Goal: Task Accomplishment & Management: Complete application form

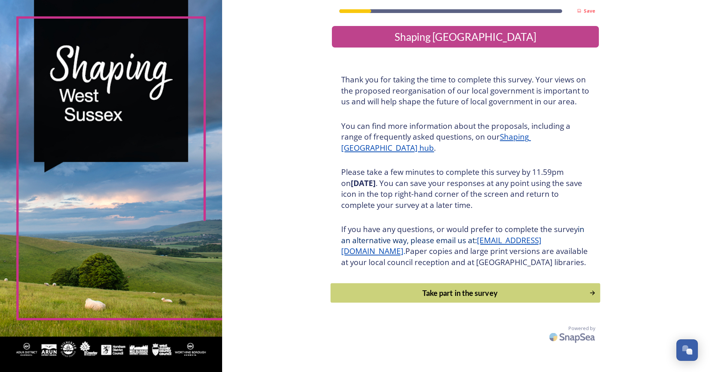
click at [439, 298] on div "Take part in the survey" at bounding box center [460, 292] width 251 height 11
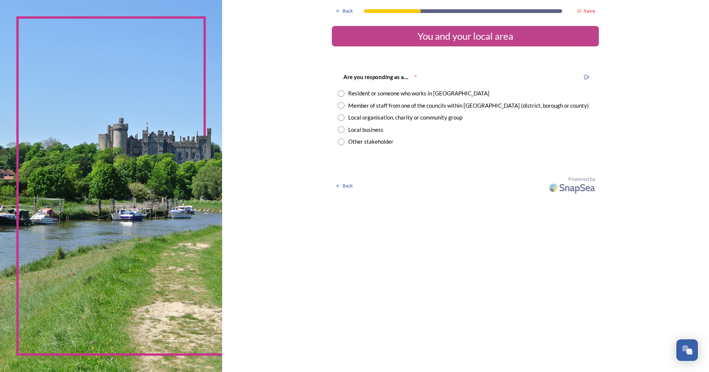
click at [344, 104] on input "radio" at bounding box center [341, 105] width 7 height 7
radio input "true"
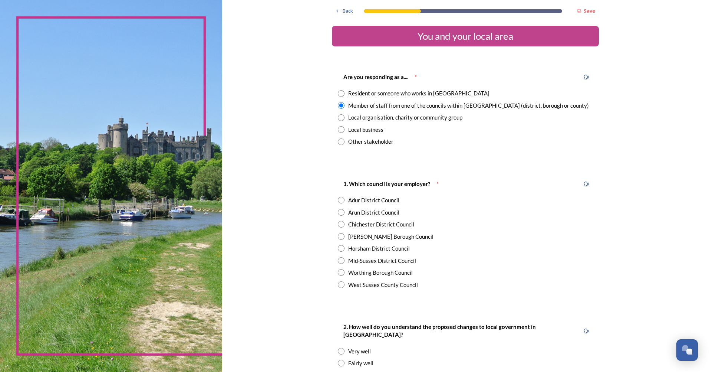
click at [338, 236] on input "radio" at bounding box center [341, 236] width 7 height 7
radio input "true"
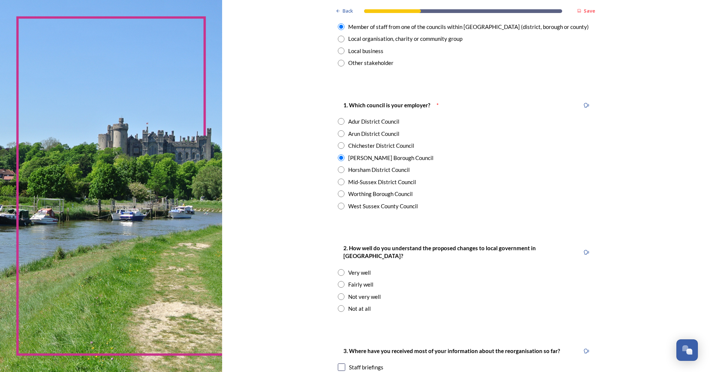
scroll to position [111, 0]
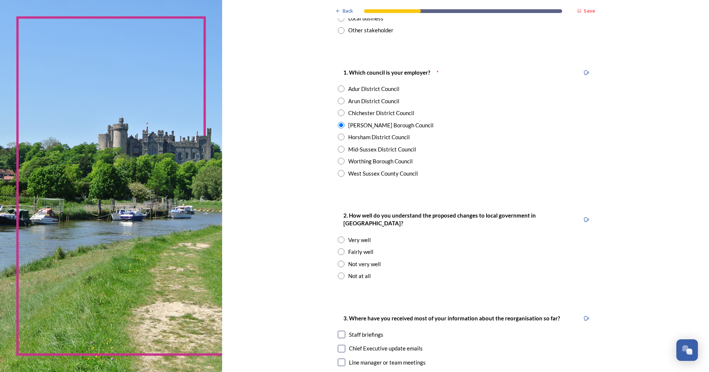
drag, startPoint x: 339, startPoint y: 245, endPoint x: 326, endPoint y: 259, distance: 19.2
click at [338, 248] on input "radio" at bounding box center [341, 251] width 7 height 7
radio input "true"
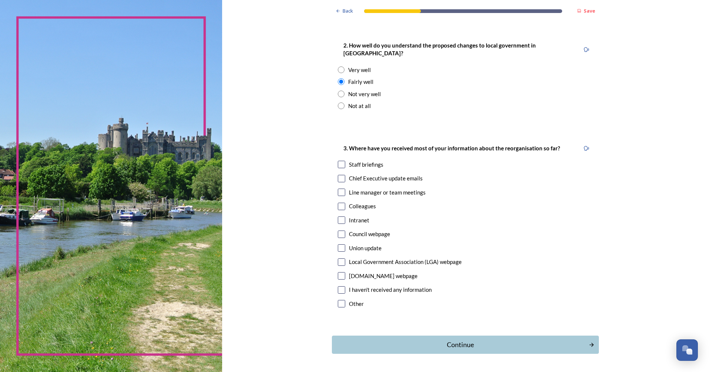
scroll to position [297, 0]
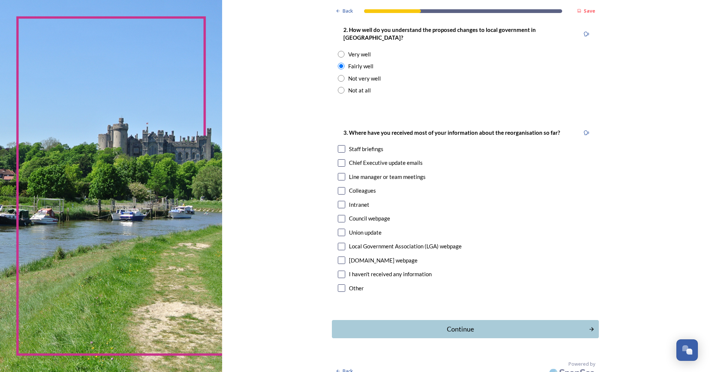
click at [338, 145] on input "checkbox" at bounding box center [341, 148] width 7 height 7
checkbox input "true"
click at [390, 324] on div "Continue" at bounding box center [460, 329] width 251 height 10
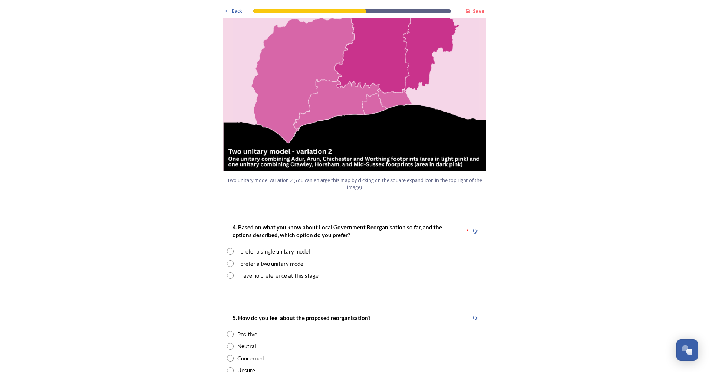
scroll to position [816, 0]
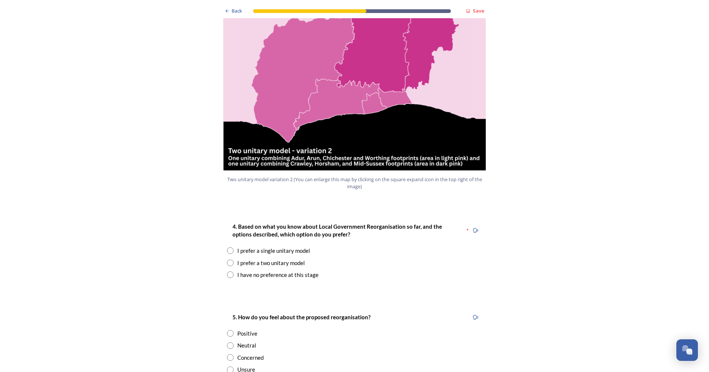
click at [230, 354] on input "radio" at bounding box center [230, 357] width 7 height 7
radio input "true"
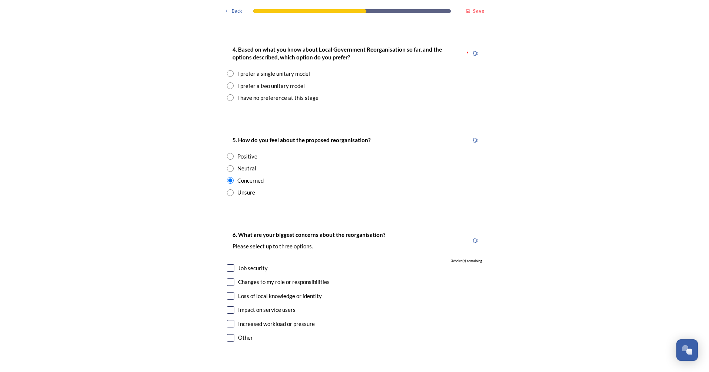
scroll to position [1002, 0]
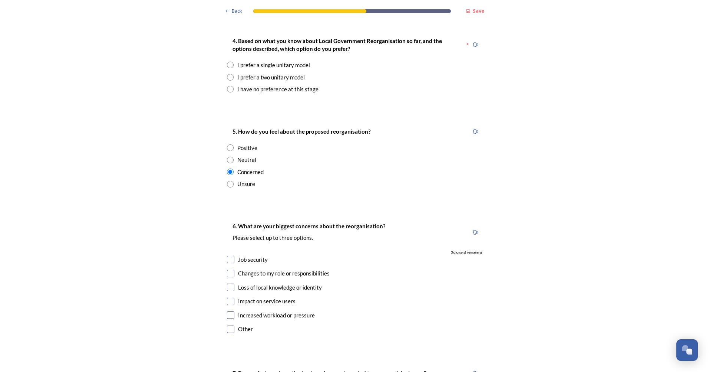
click at [232, 255] on div "Job security" at bounding box center [354, 259] width 255 height 9
checkbox input "true"
click at [231, 284] on input "checkbox" at bounding box center [230, 287] width 7 height 7
checkbox input "true"
click at [232, 297] on div "Impact on service users" at bounding box center [354, 301] width 255 height 9
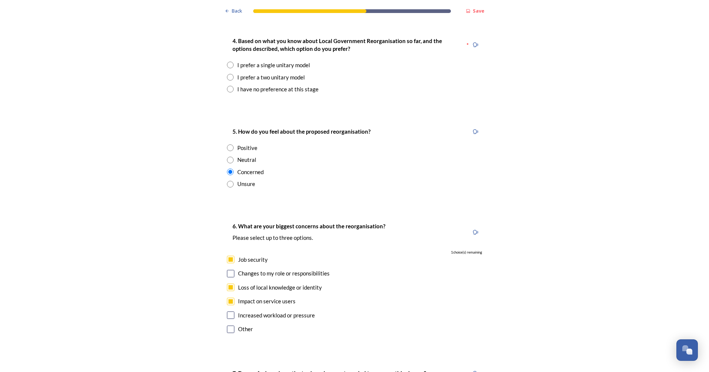
checkbox input "true"
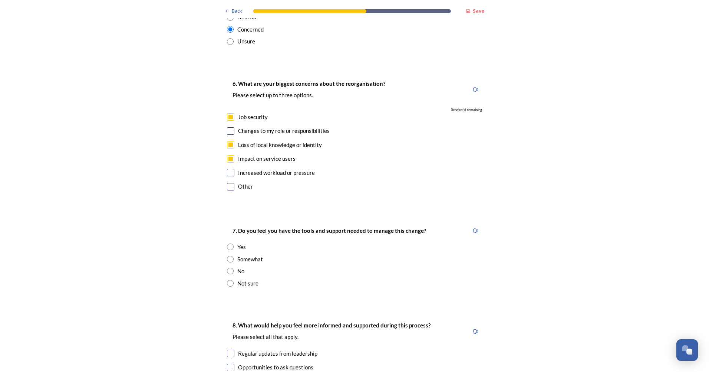
scroll to position [1150, 0]
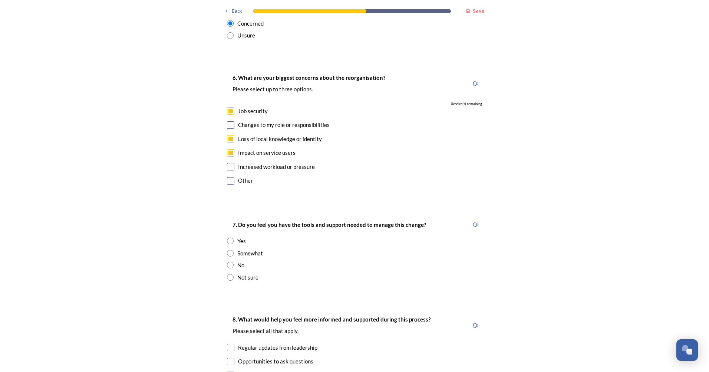
click at [229, 262] on input "radio" at bounding box center [230, 265] width 7 height 7
radio input "true"
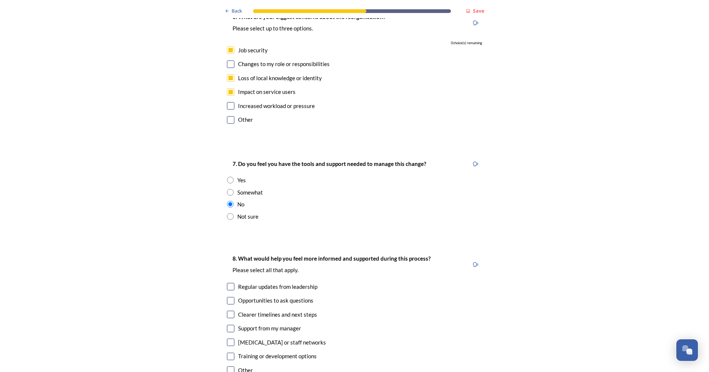
scroll to position [1225, 0]
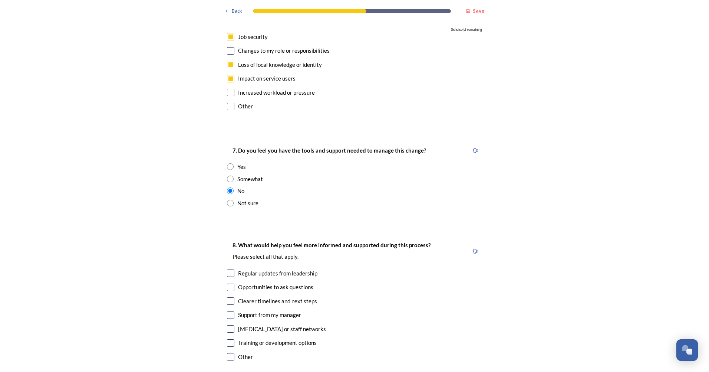
click at [231, 297] on input "checkbox" at bounding box center [230, 300] width 7 height 7
checkbox input "true"
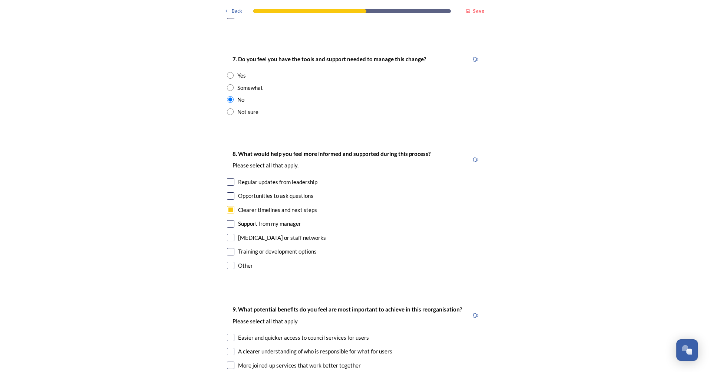
scroll to position [1336, 0]
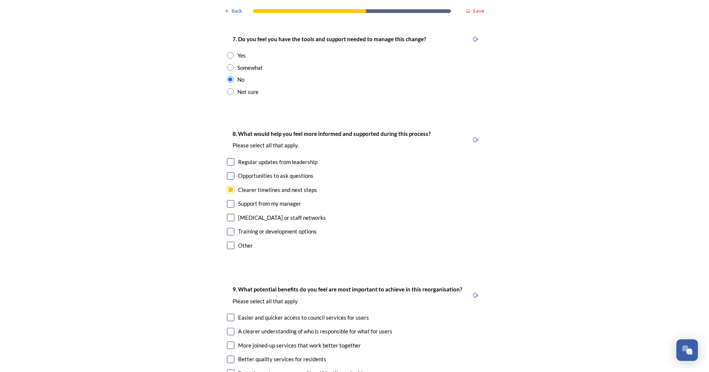
click at [227, 172] on input "checkbox" at bounding box center [230, 175] width 7 height 7
checkbox input "true"
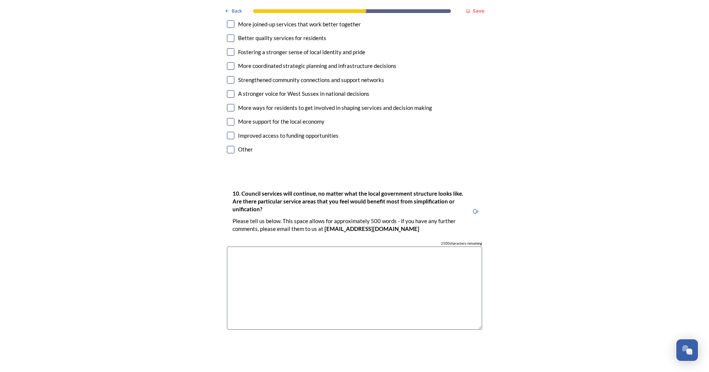
scroll to position [1670, 0]
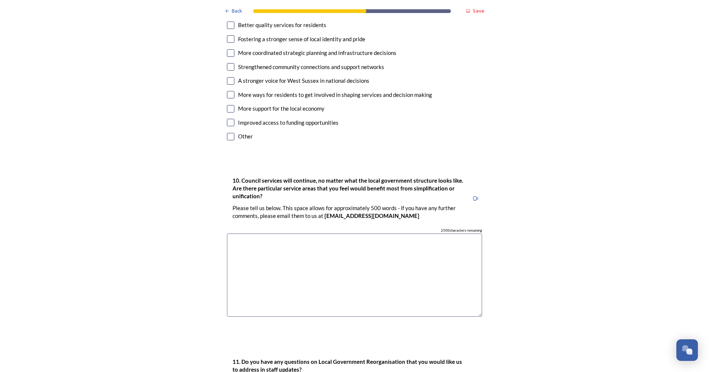
click at [259, 240] on textarea at bounding box center [354, 274] width 255 height 83
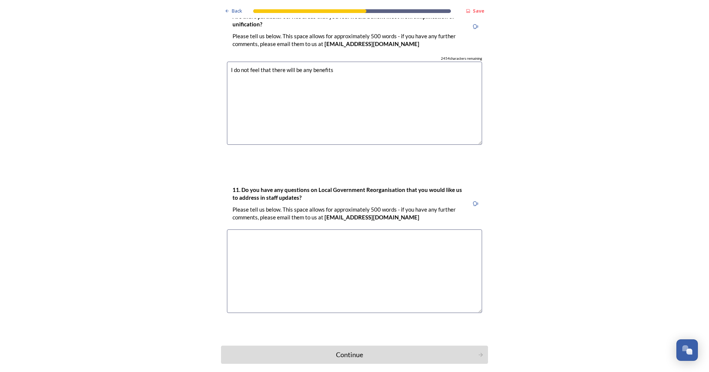
scroll to position [1855, 0]
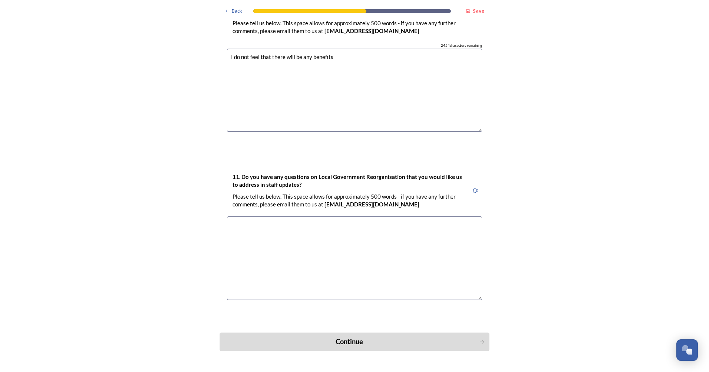
type textarea "I do not feel that there will be any benefits"
click at [279, 332] on button "Continue" at bounding box center [355, 341] width 270 height 18
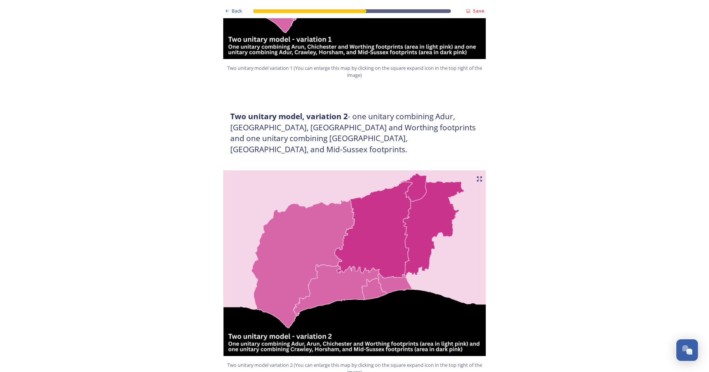
scroll to position [853, 0]
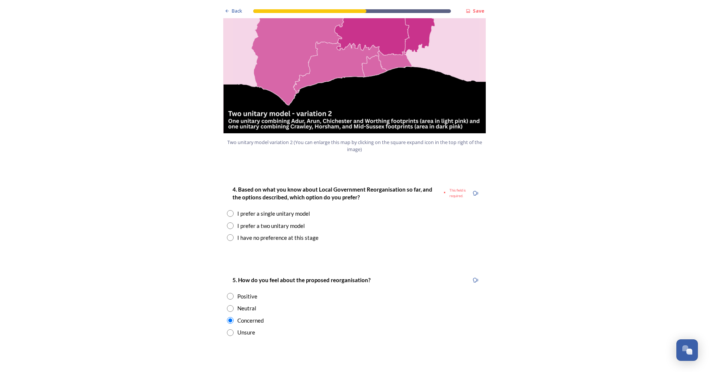
click at [227, 222] on input "radio" at bounding box center [230, 225] width 7 height 7
radio input "true"
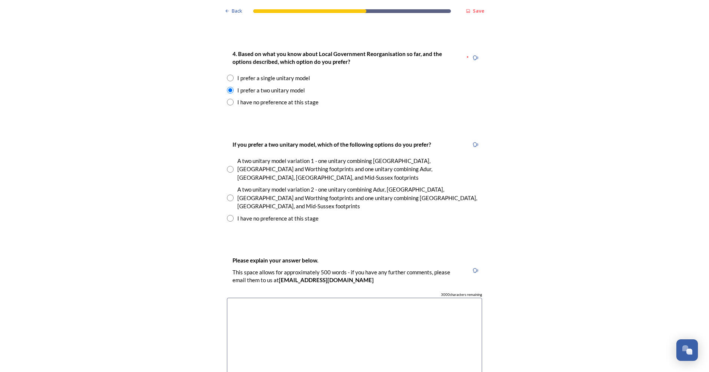
scroll to position [965, 0]
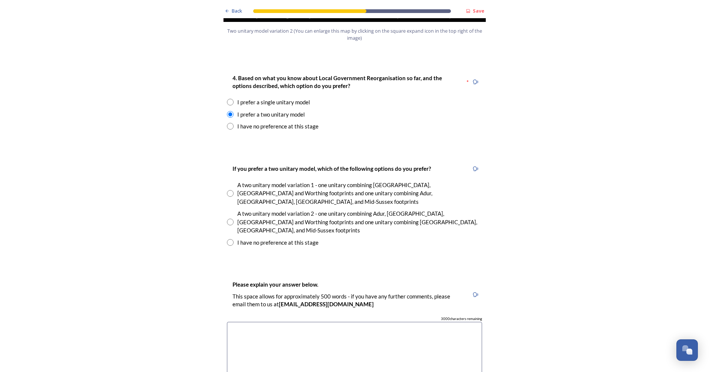
click at [228, 219] on input "radio" at bounding box center [230, 222] width 7 height 7
radio input "true"
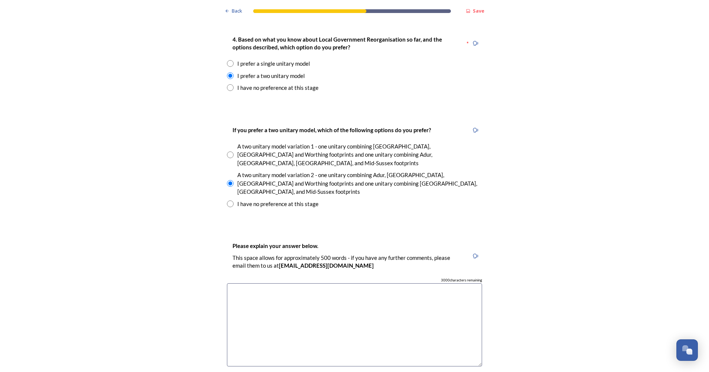
scroll to position [1002, 0]
click at [248, 285] on textarea at bounding box center [354, 326] width 255 height 83
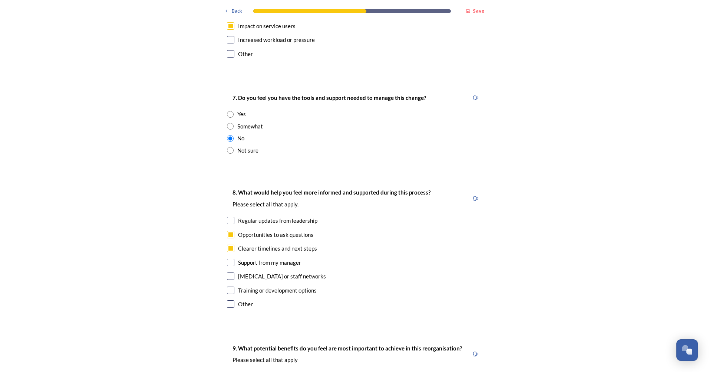
scroll to position [1596, 0]
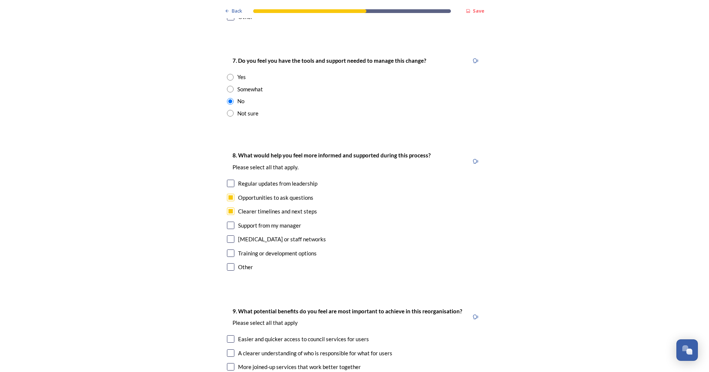
type textarea "I feel that a smaller unitary authority will go some way in keeping the identit…"
click at [228, 180] on input "checkbox" at bounding box center [230, 183] width 7 height 7
checkbox input "true"
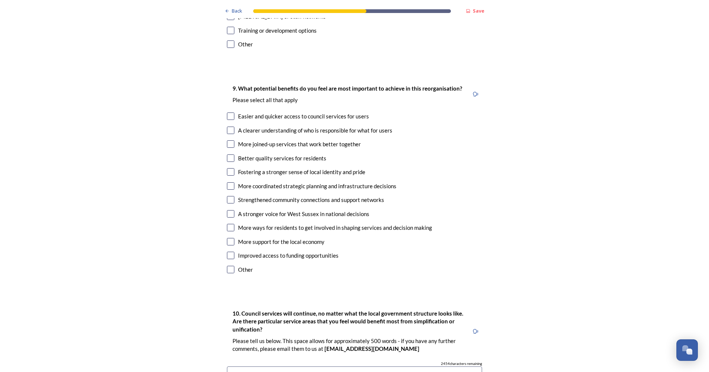
scroll to position [1855, 0]
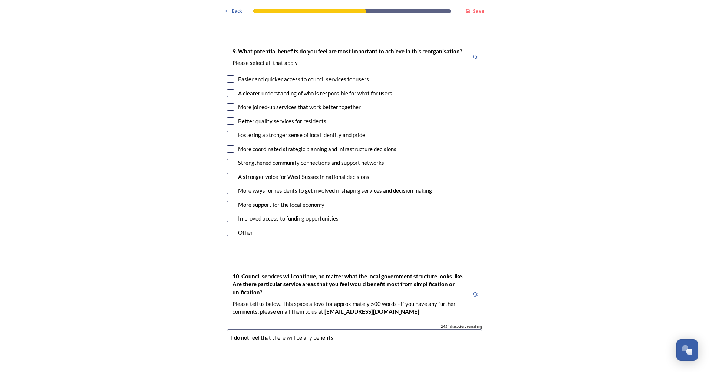
drag, startPoint x: 336, startPoint y: 299, endPoint x: 202, endPoint y: 307, distance: 134.6
type textarea "T"
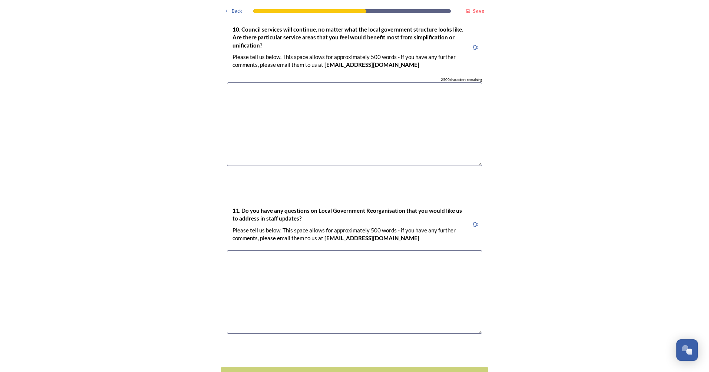
scroll to position [2115, 0]
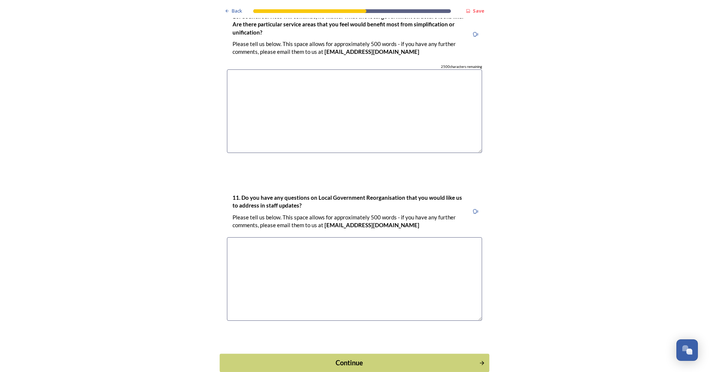
click at [335, 357] on div "Continue" at bounding box center [349, 362] width 251 height 10
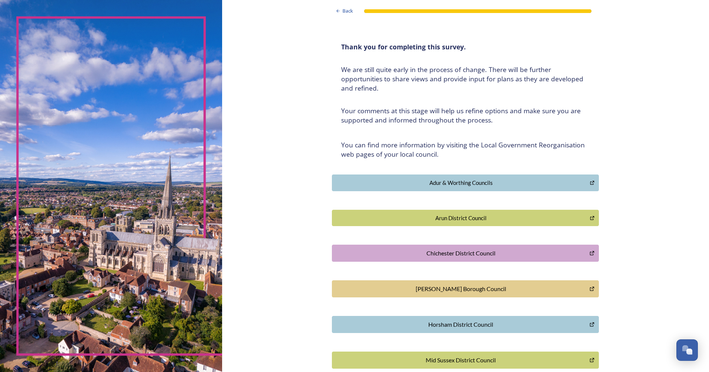
scroll to position [0, 0]
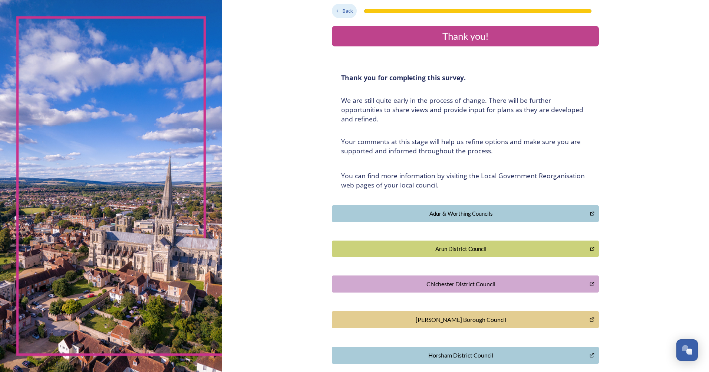
click at [337, 13] on icon at bounding box center [338, 11] width 5 height 5
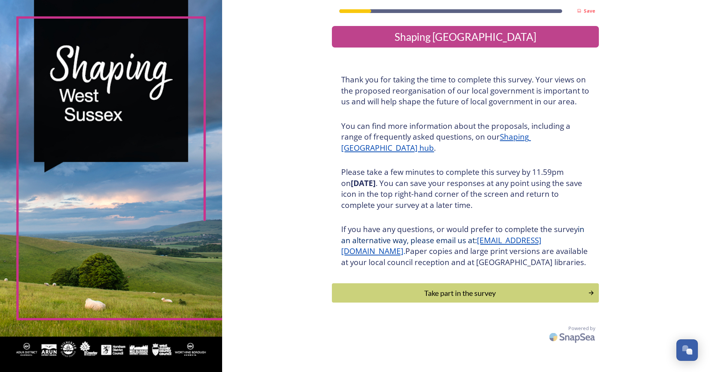
click at [418, 298] on div "Take part in the survey" at bounding box center [460, 292] width 248 height 11
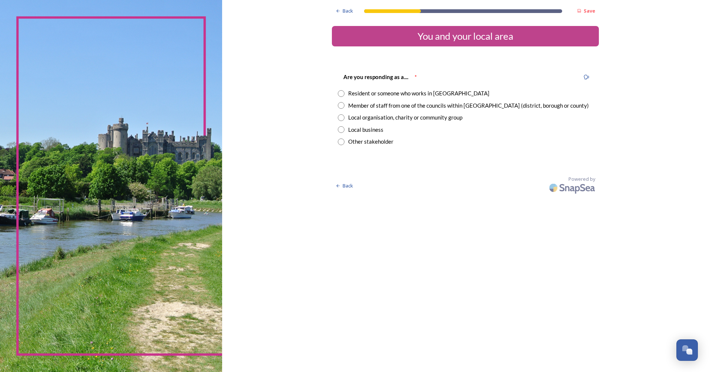
click at [341, 97] on div "Resident or someone who works in [GEOGRAPHIC_DATA]" at bounding box center [465, 93] width 255 height 9
radio input "true"
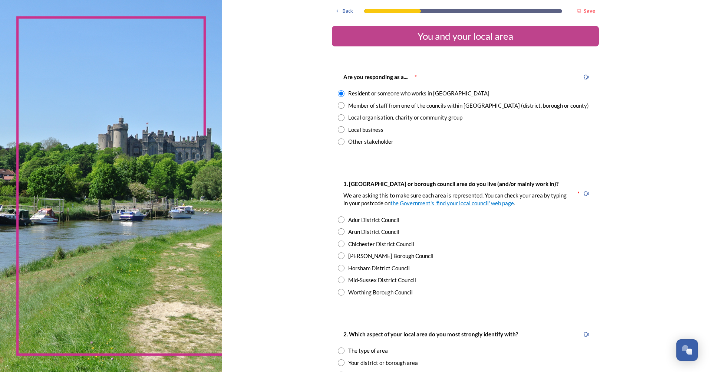
click at [340, 279] on input "radio" at bounding box center [341, 279] width 7 height 7
radio input "true"
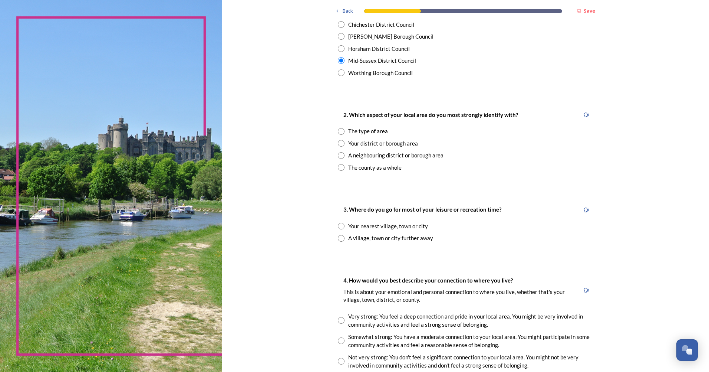
scroll to position [223, 0]
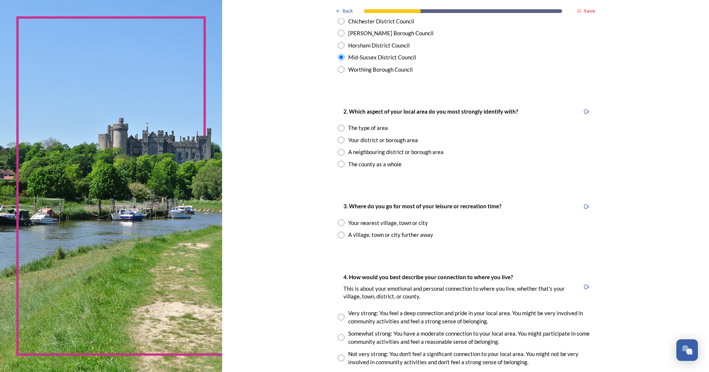
click at [339, 139] on input "radio" at bounding box center [341, 140] width 7 height 7
radio input "true"
click at [338, 225] on input "radio" at bounding box center [341, 222] width 7 height 7
radio input "true"
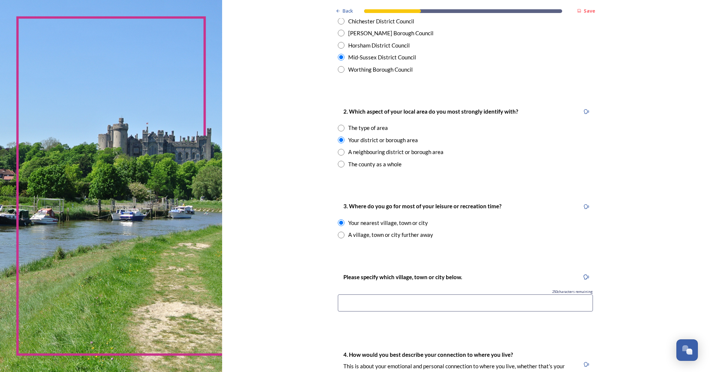
click at [354, 310] on input at bounding box center [465, 302] width 255 height 17
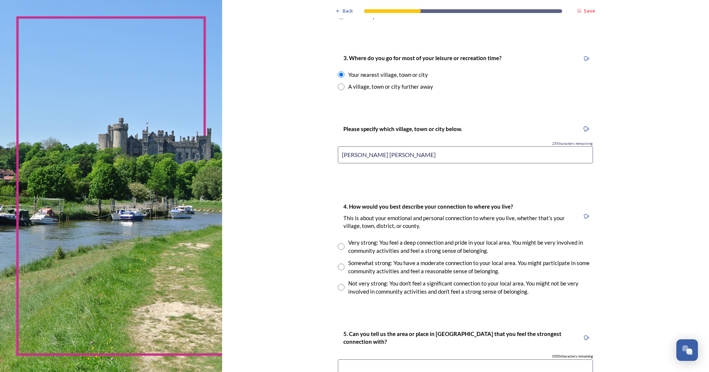
scroll to position [371, 0]
type input "Burgess Hill"
click at [341, 246] on input "radio" at bounding box center [341, 246] width 7 height 7
radio input "true"
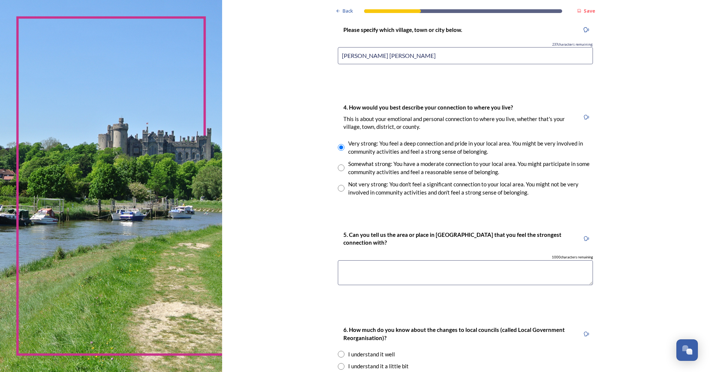
scroll to position [482, 0]
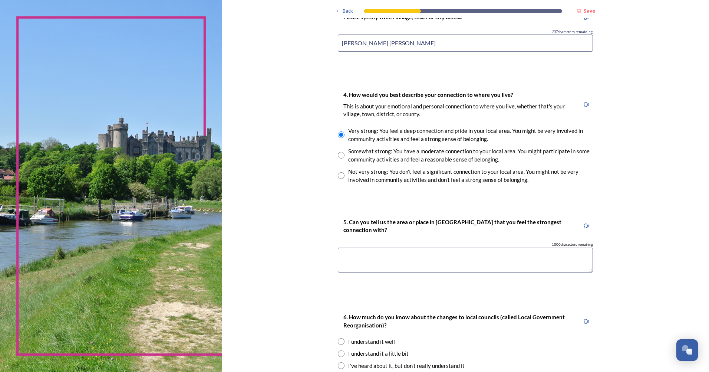
click at [355, 255] on textarea at bounding box center [465, 260] width 255 height 25
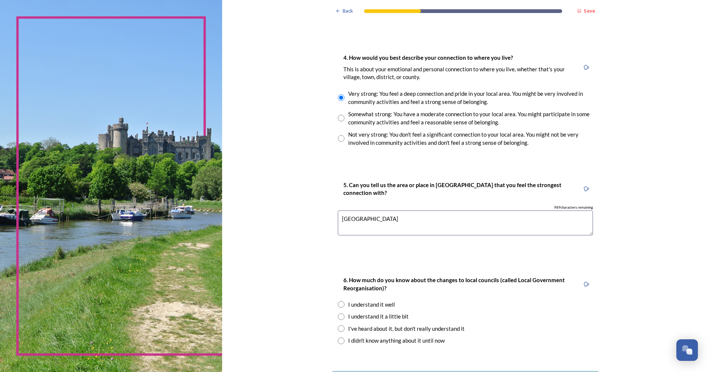
scroll to position [557, 0]
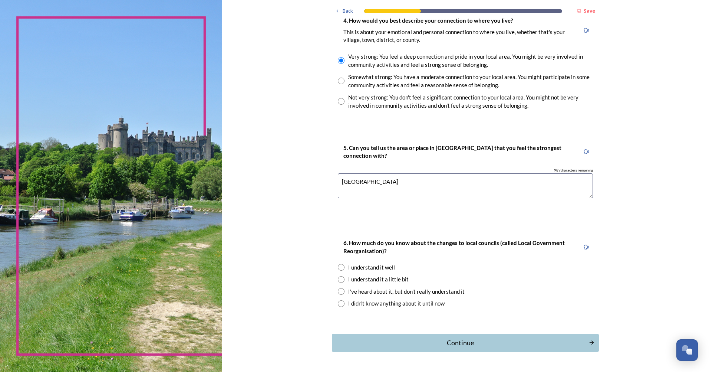
type textarea "Mid Sussex"
click at [343, 279] on div "I understand it a little bit" at bounding box center [465, 279] width 255 height 9
radio input "true"
click at [411, 341] on div "Continue" at bounding box center [460, 343] width 249 height 10
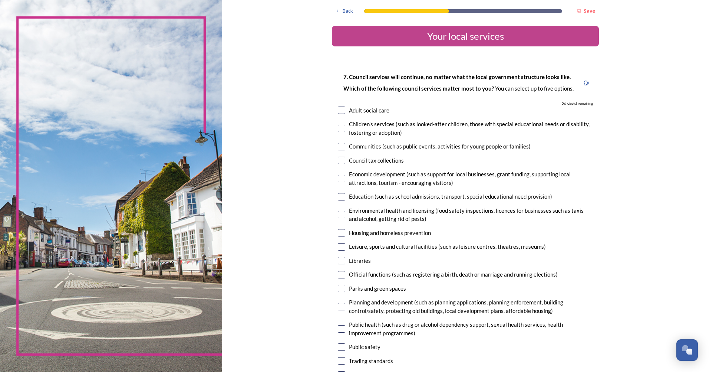
click at [349, 111] on div "Adult social care" at bounding box center [369, 110] width 40 height 9
checkbox input "true"
click at [341, 131] on input "checkbox" at bounding box center [341, 128] width 7 height 7
checkbox input "true"
click at [340, 181] on input "checkbox" at bounding box center [341, 178] width 7 height 7
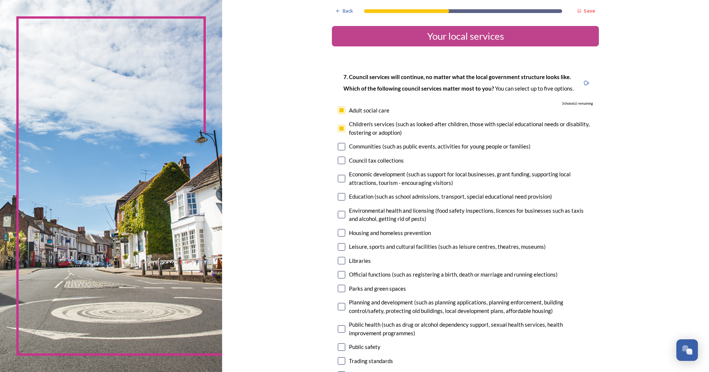
checkbox input "true"
click at [343, 197] on input "checkbox" at bounding box center [341, 196] width 7 height 7
checkbox input "true"
click at [338, 235] on input "checkbox" at bounding box center [341, 232] width 7 height 7
checkbox input "true"
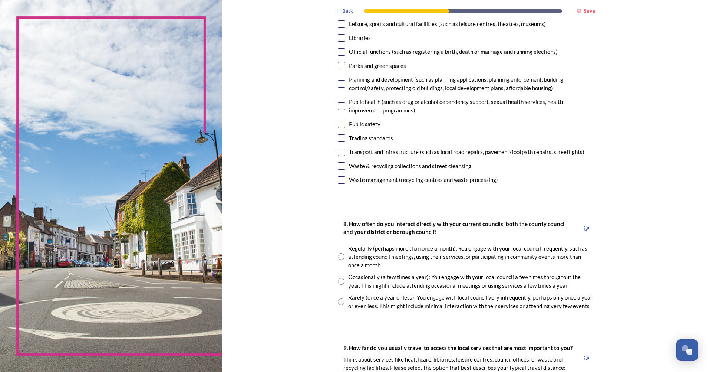
scroll to position [260, 0]
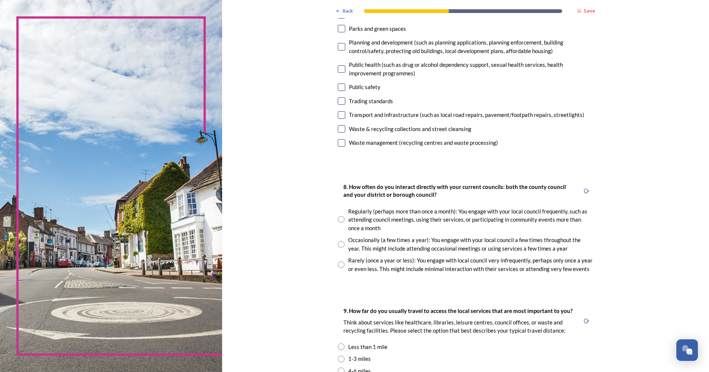
click at [342, 243] on div "Occasionally (a few times a year): You engage with your local council a few tim…" at bounding box center [465, 244] width 255 height 17
radio input "true"
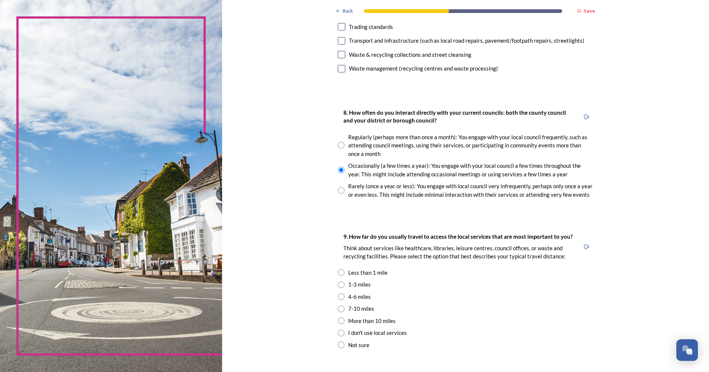
scroll to position [371, 0]
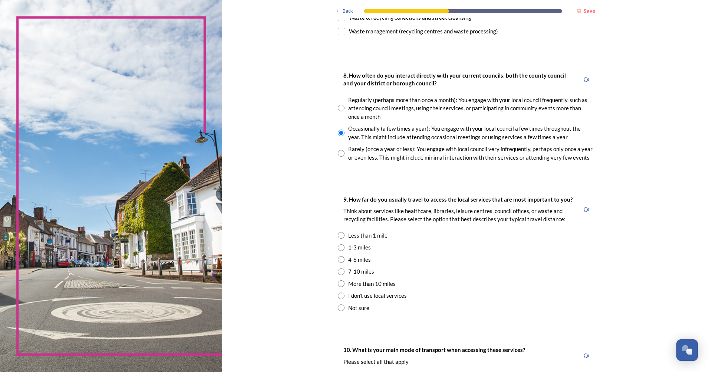
click at [340, 269] on input "radio" at bounding box center [341, 271] width 7 height 7
radio input "true"
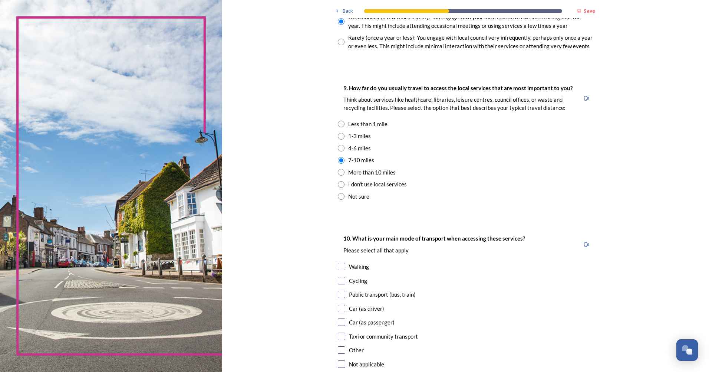
scroll to position [520, 0]
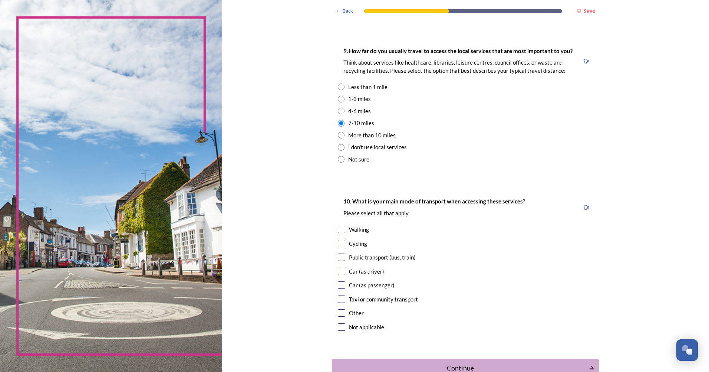
click at [338, 269] on input "checkbox" at bounding box center [341, 271] width 7 height 7
checkbox input "true"
click at [338, 284] on input "checkbox" at bounding box center [341, 284] width 7 height 7
checkbox input "true"
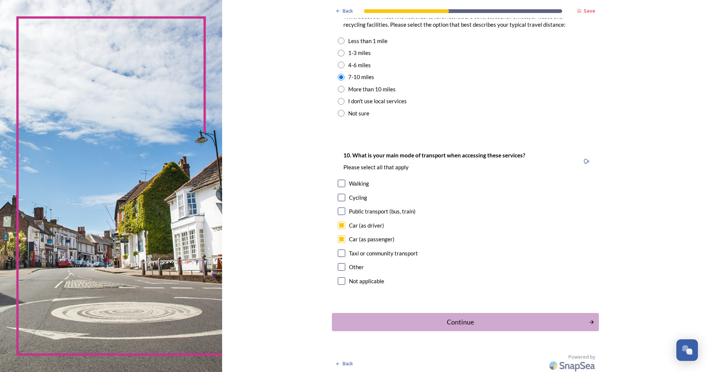
scroll to position [568, 0]
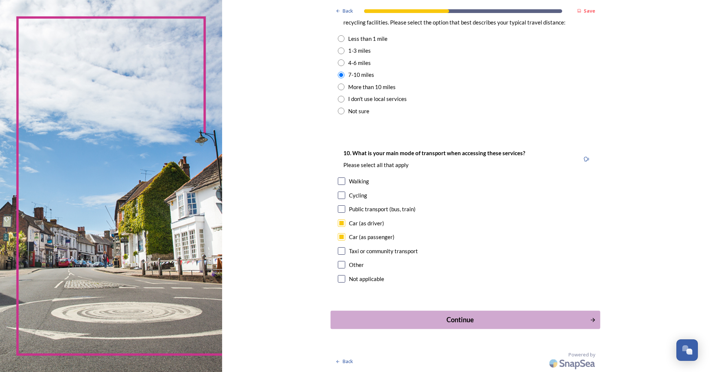
click at [357, 315] on div "Continue" at bounding box center [460, 320] width 251 height 10
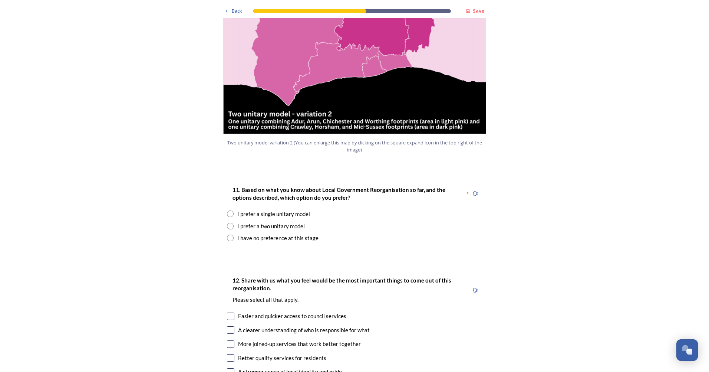
scroll to position [853, 0]
click at [227, 222] on input "radio" at bounding box center [230, 225] width 7 height 7
radio input "true"
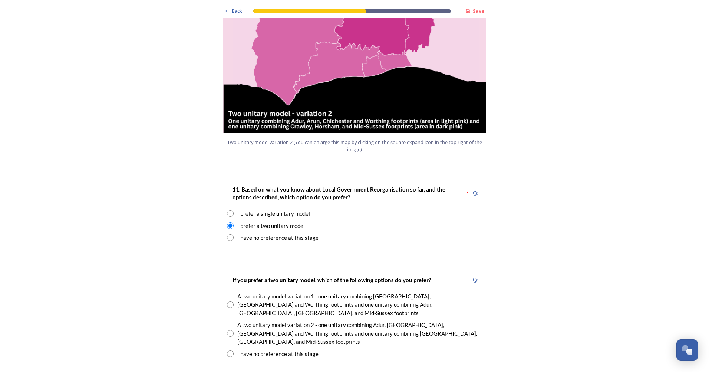
click at [227, 330] on input "radio" at bounding box center [230, 333] width 7 height 7
radio input "true"
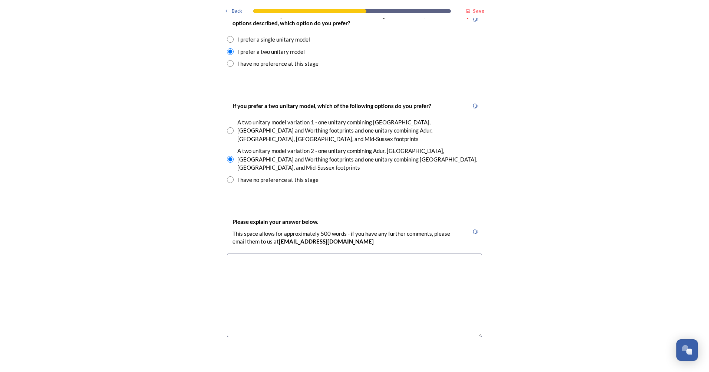
scroll to position [1039, 0]
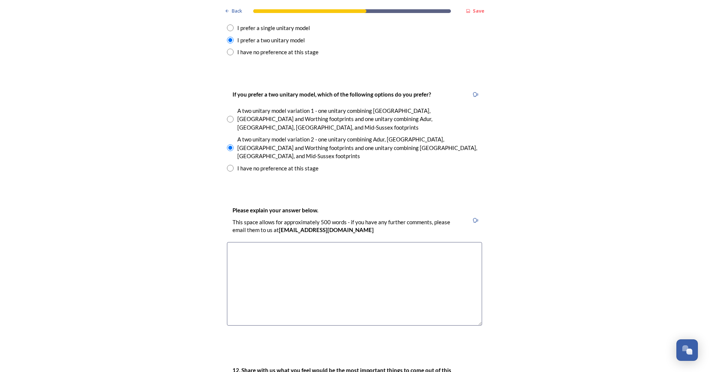
click at [265, 242] on textarea at bounding box center [354, 283] width 255 height 83
click at [266, 242] on textarea at bounding box center [354, 283] width 255 height 83
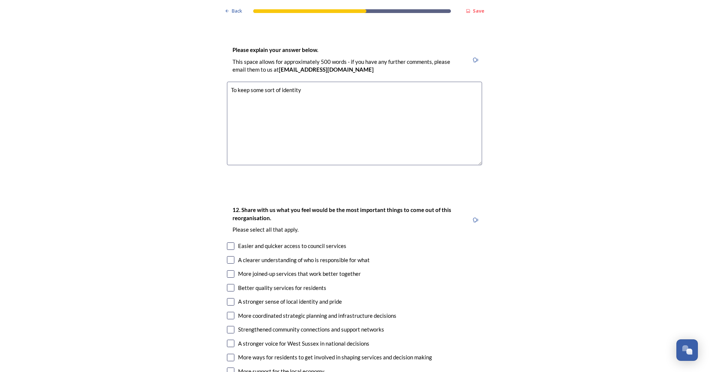
scroll to position [1225, 0]
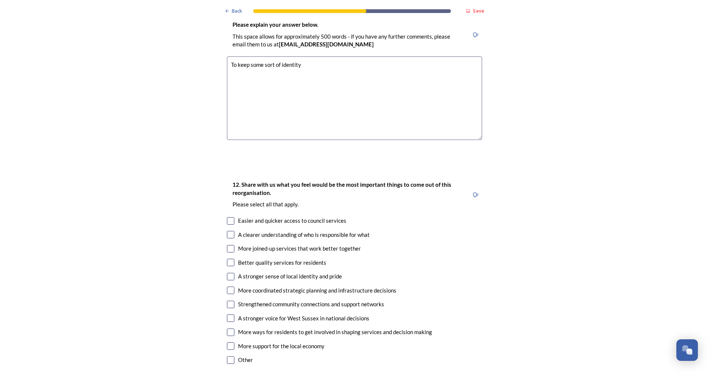
type textarea "To keep some sort of identity"
click at [227, 217] on input "checkbox" at bounding box center [230, 220] width 7 height 7
click at [229, 217] on input "checkbox" at bounding box center [230, 220] width 7 height 7
checkbox input "false"
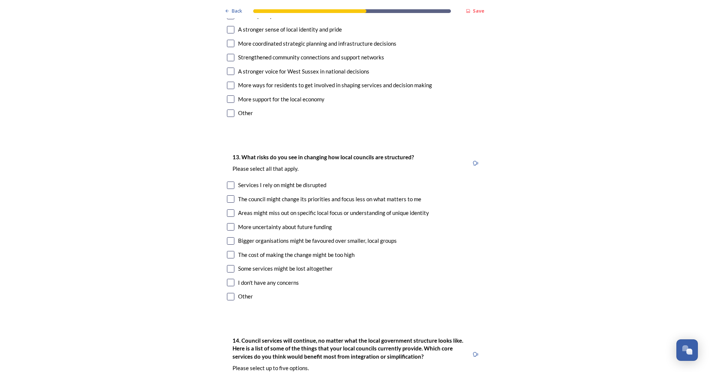
scroll to position [1484, 0]
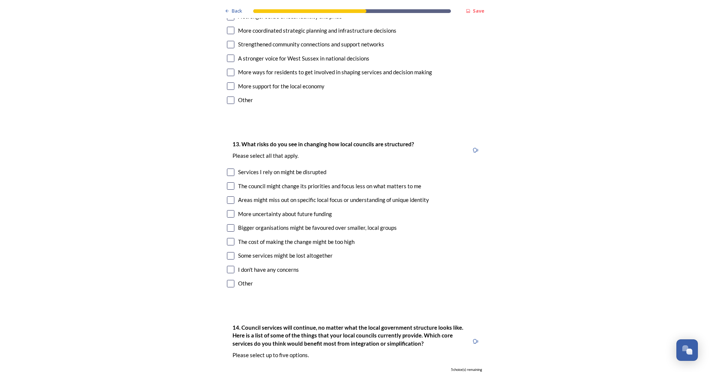
click at [229, 196] on input "checkbox" at bounding box center [230, 199] width 7 height 7
checkbox input "true"
click at [230, 224] on input "checkbox" at bounding box center [230, 227] width 7 height 7
checkbox input "true"
click at [229, 238] on input "checkbox" at bounding box center [230, 241] width 7 height 7
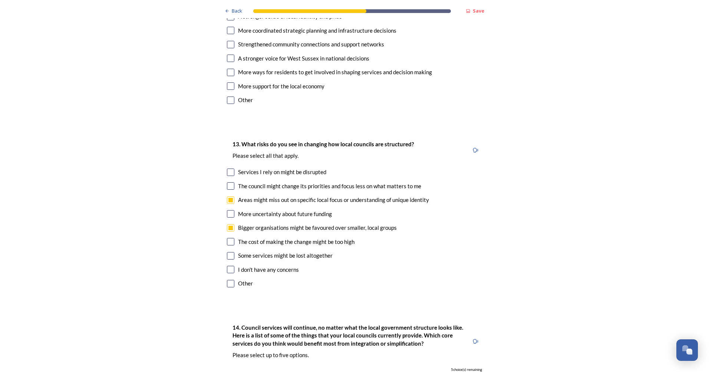
checkbox input "true"
click at [227, 252] on input "checkbox" at bounding box center [230, 255] width 7 height 7
checkbox input "true"
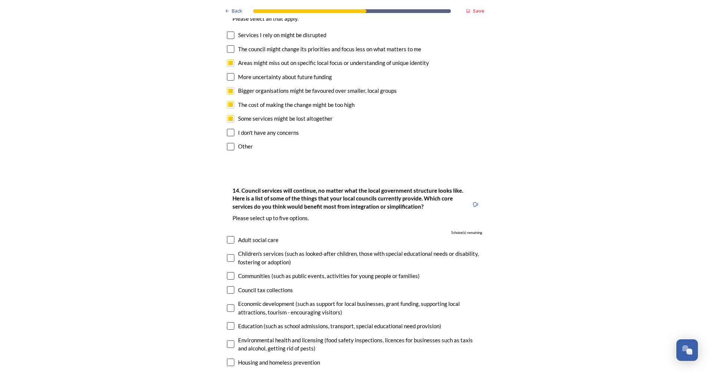
scroll to position [1670, 0]
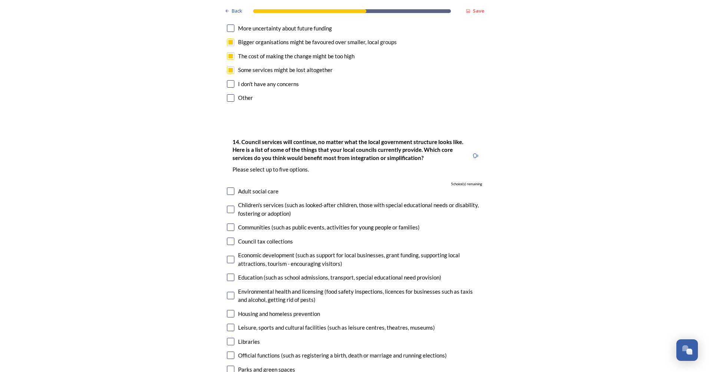
click at [233, 187] on div "Adult social care" at bounding box center [354, 191] width 255 height 9
checkbox input "true"
click at [228, 206] on input "checkbox" at bounding box center [230, 209] width 7 height 7
checkbox input "true"
click at [228, 223] on input "checkbox" at bounding box center [230, 226] width 7 height 7
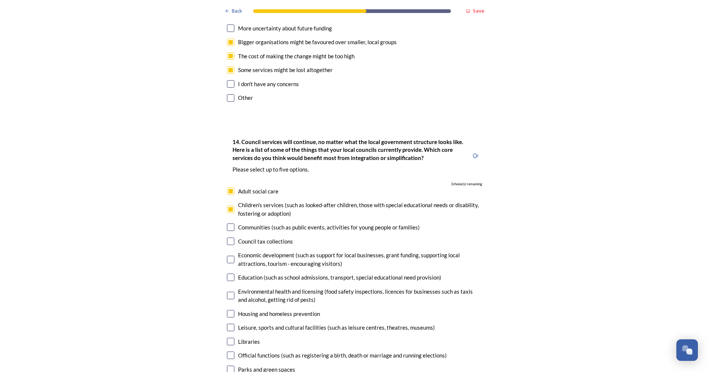
checkbox input "true"
click at [228, 310] on input "checkbox" at bounding box center [230, 313] width 7 height 7
checkbox input "true"
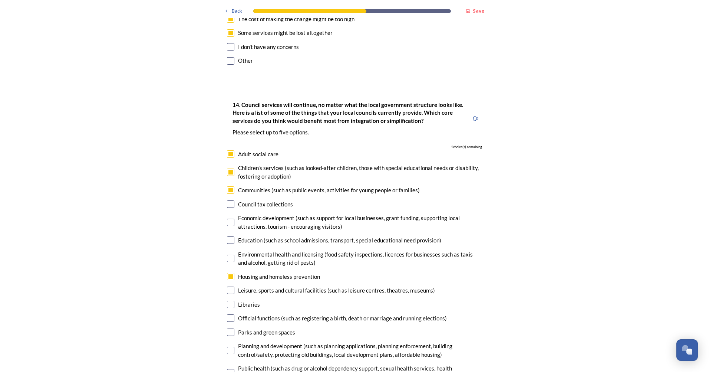
click at [227, 286] on input "checkbox" at bounding box center [230, 289] width 7 height 7
checkbox input "true"
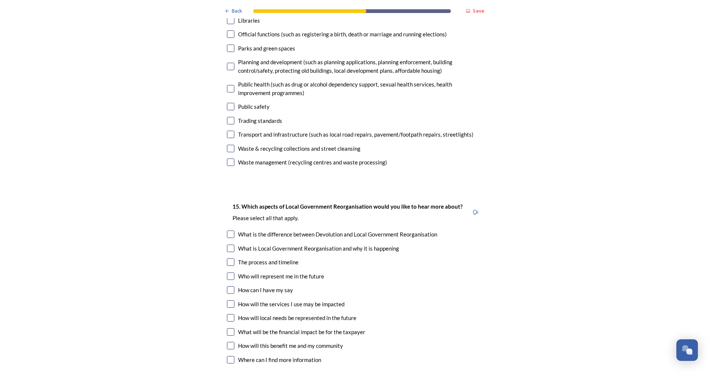
scroll to position [2004, 0]
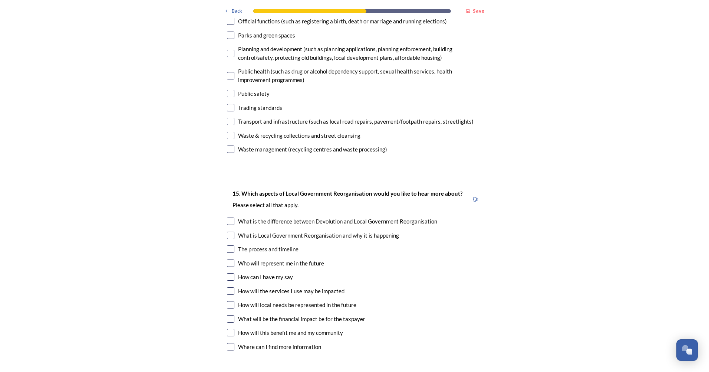
click at [228, 232] on input "checkbox" at bounding box center [230, 235] width 7 height 7
checkbox input "true"
click at [227, 245] on input "checkbox" at bounding box center [230, 248] width 7 height 7
checkbox input "true"
click at [229, 232] on input "checkbox" at bounding box center [230, 235] width 7 height 7
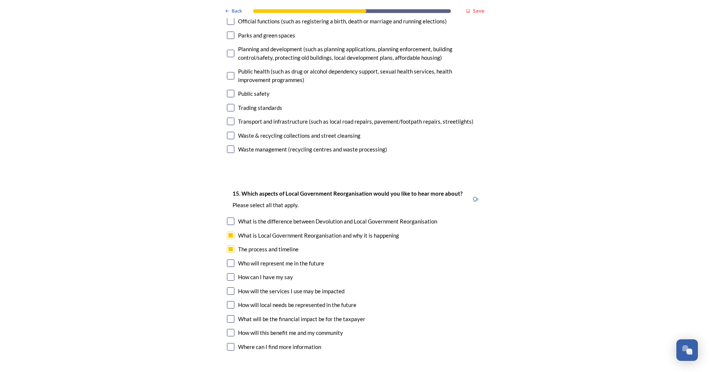
checkbox input "false"
click at [230, 273] on input "checkbox" at bounding box center [230, 276] width 7 height 7
checkbox input "true"
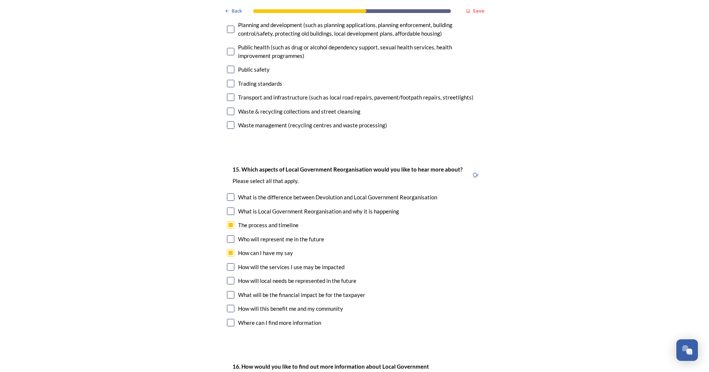
scroll to position [2041, 0]
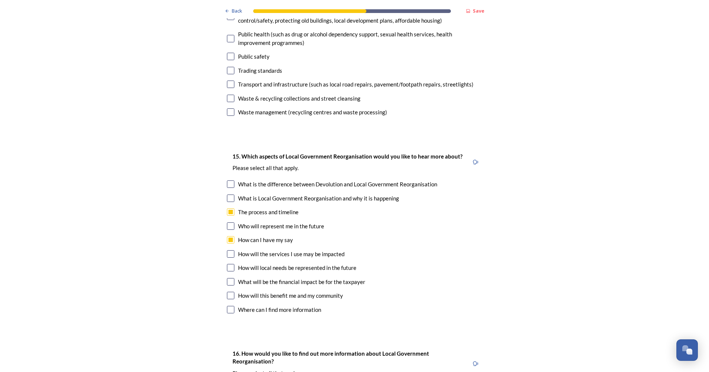
click at [228, 250] on input "checkbox" at bounding box center [230, 253] width 7 height 7
checkbox input "true"
click at [228, 264] on input "checkbox" at bounding box center [230, 267] width 7 height 7
checkbox input "true"
click at [227, 278] on input "checkbox" at bounding box center [230, 281] width 7 height 7
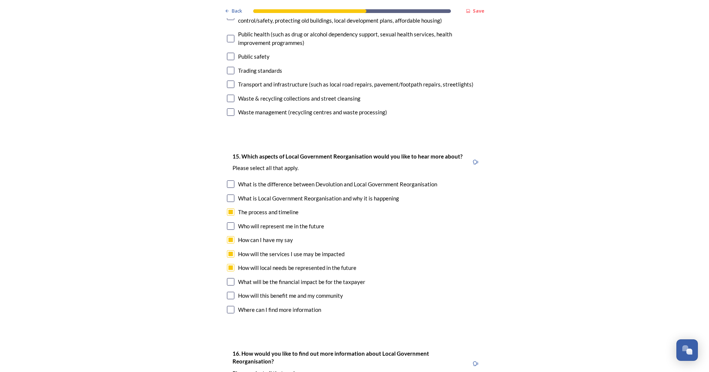
checkbox input "true"
click at [227, 306] on input "checkbox" at bounding box center [230, 309] width 7 height 7
checkbox input "true"
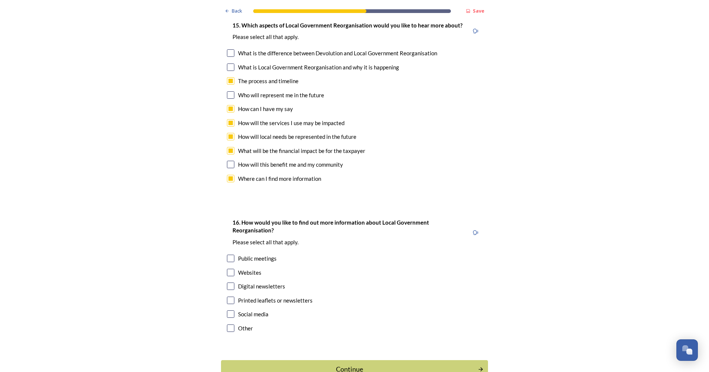
scroll to position [2183, 0]
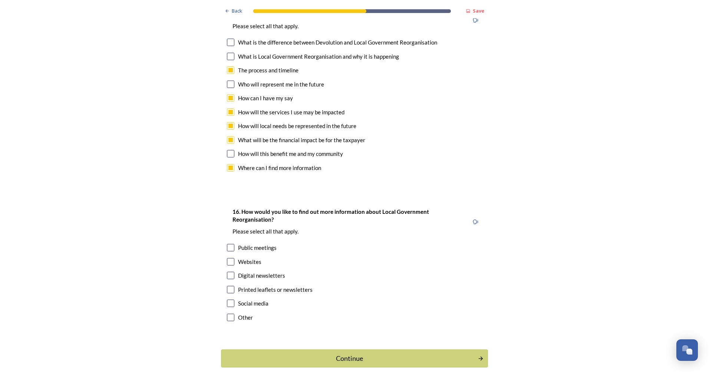
click at [227, 244] on input "checkbox" at bounding box center [230, 247] width 7 height 7
checkbox input "true"
click at [231, 286] on input "checkbox" at bounding box center [230, 289] width 7 height 7
checkbox input "true"
click at [286, 353] on div "Continue" at bounding box center [349, 358] width 251 height 10
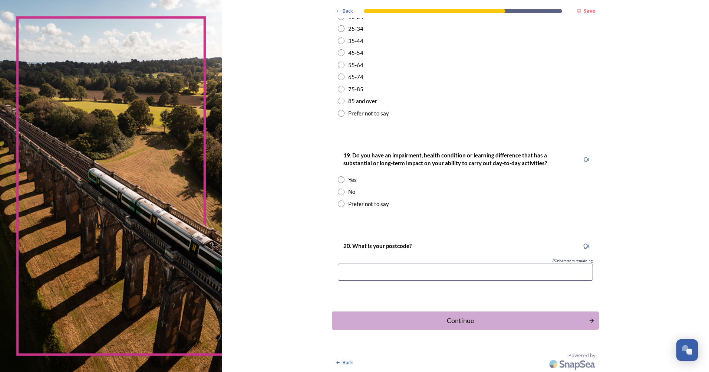
scroll to position [270, 0]
click at [420, 321] on div "Continue" at bounding box center [460, 320] width 251 height 10
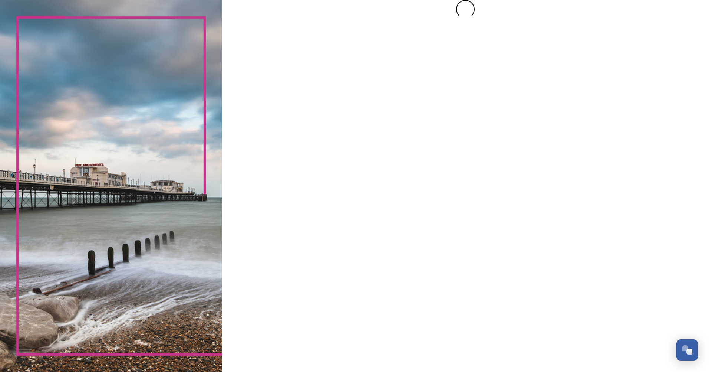
scroll to position [0, 0]
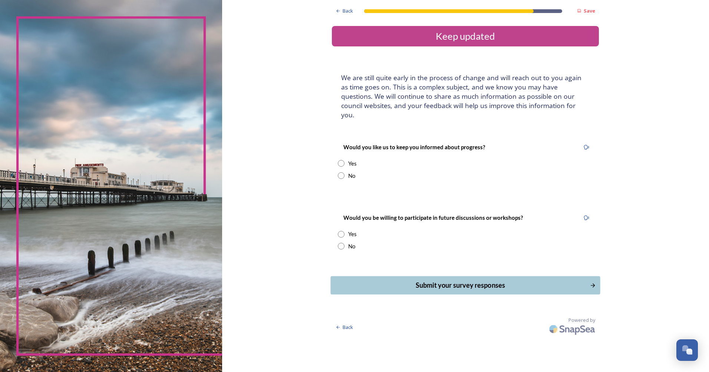
click at [409, 280] on div "Submit your survey responses" at bounding box center [460, 285] width 251 height 10
